Goal: Understand process/instructions: Learn how to perform a task or action

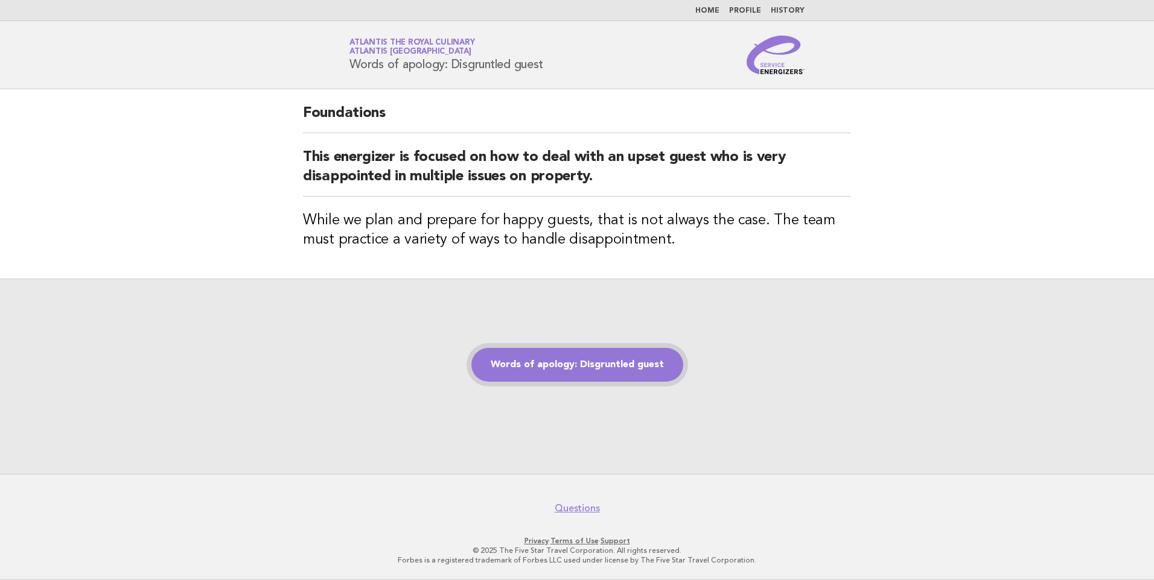
click at [594, 370] on link "Words of apology: Disgruntled guest" at bounding box center [577, 365] width 212 height 34
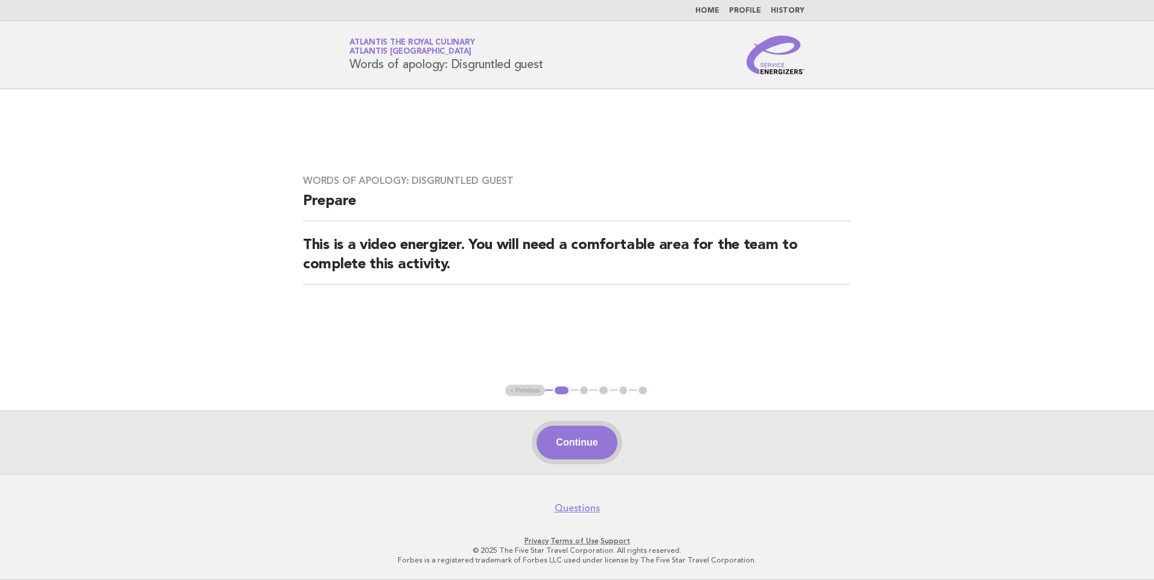
click at [589, 448] on button "Continue" at bounding box center [576, 443] width 80 height 34
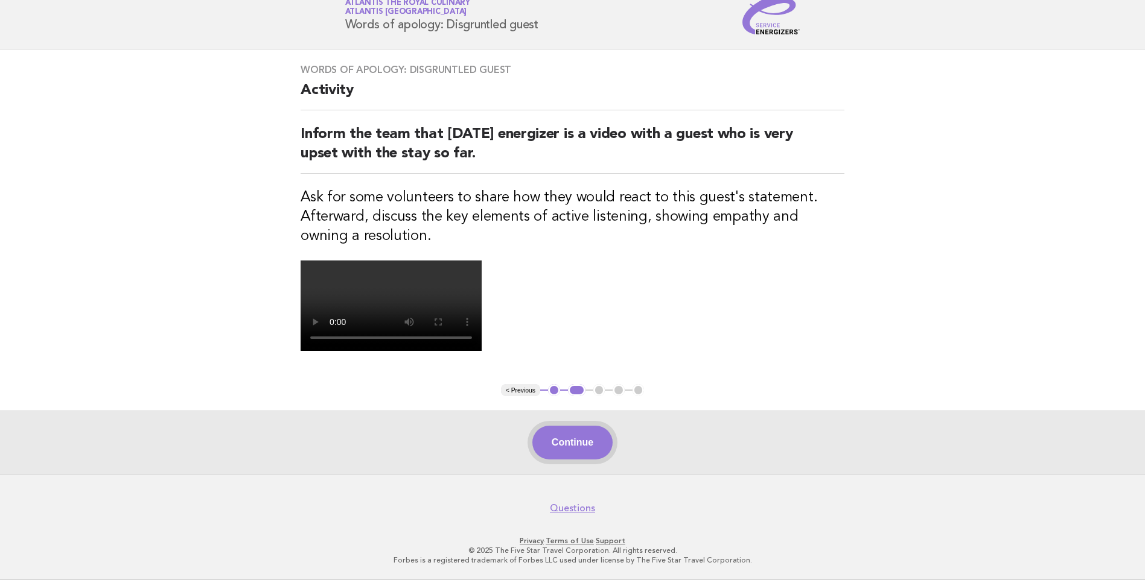
click at [600, 452] on button "Continue" at bounding box center [572, 443] width 80 height 34
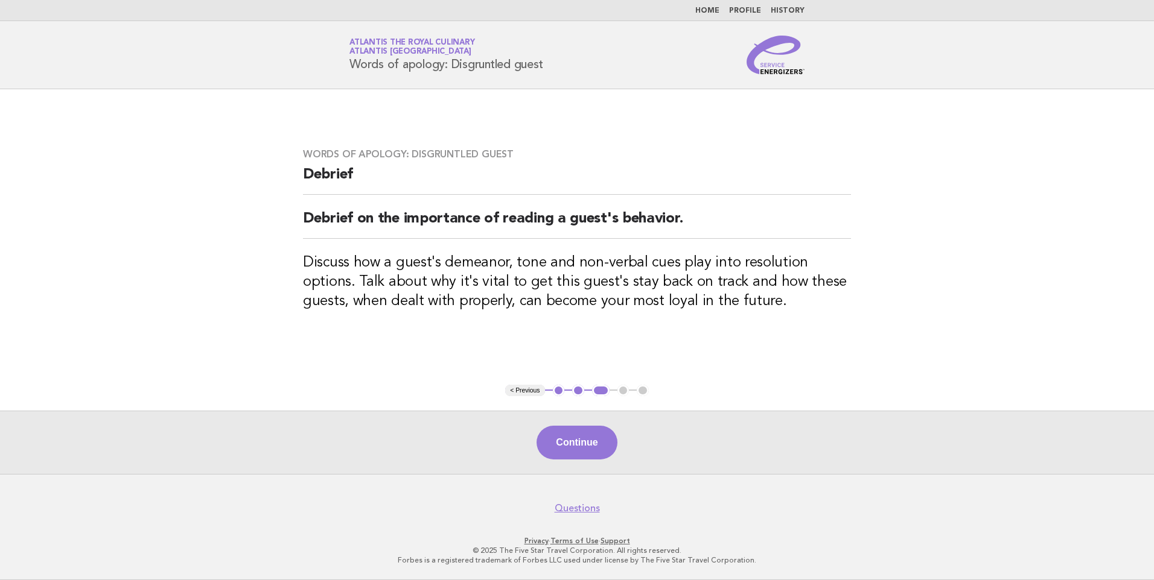
click at [600, 452] on button "Continue" at bounding box center [576, 443] width 80 height 34
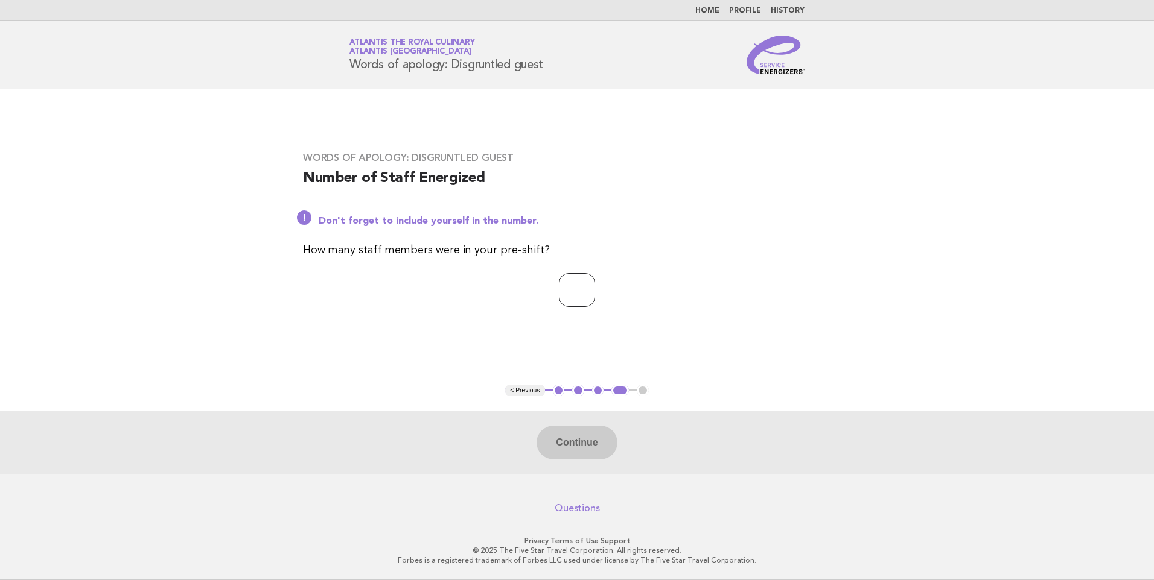
click at [574, 297] on input "number" at bounding box center [577, 290] width 36 height 34
type input "**"
click at [589, 439] on button "Continue" at bounding box center [576, 443] width 80 height 34
